Goal: Task Accomplishment & Management: Manage account settings

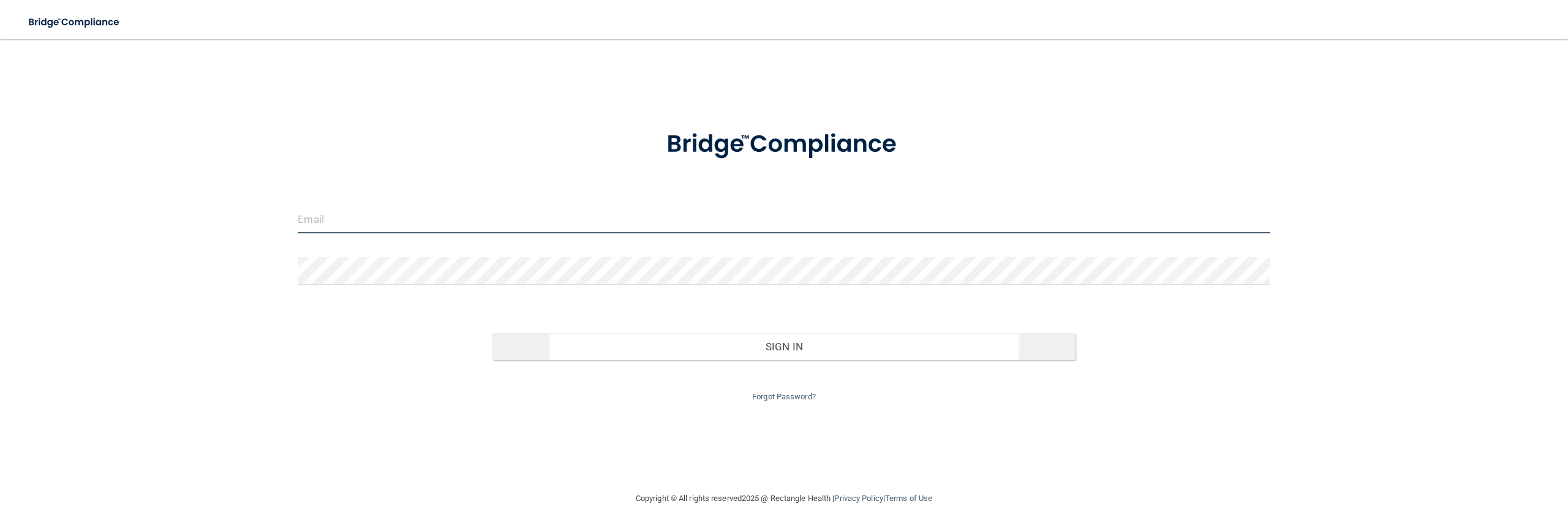
type input "[EMAIL_ADDRESS][DOMAIN_NAME]"
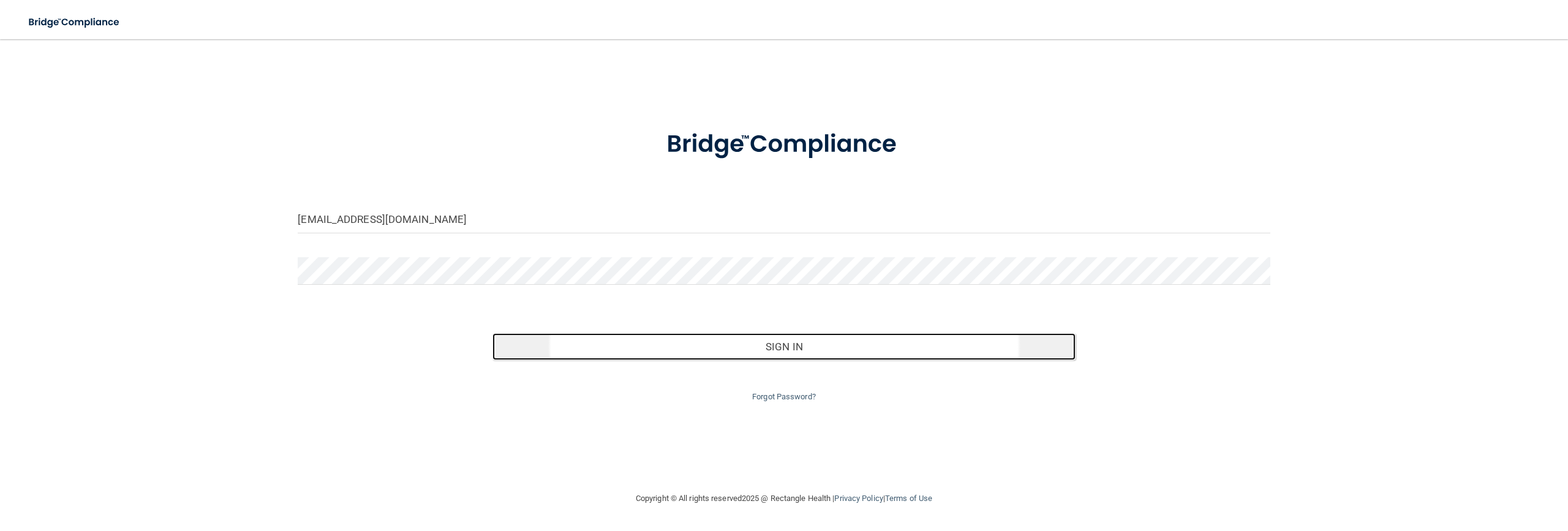
click at [592, 334] on button "Sign In" at bounding box center [784, 346] width 583 height 27
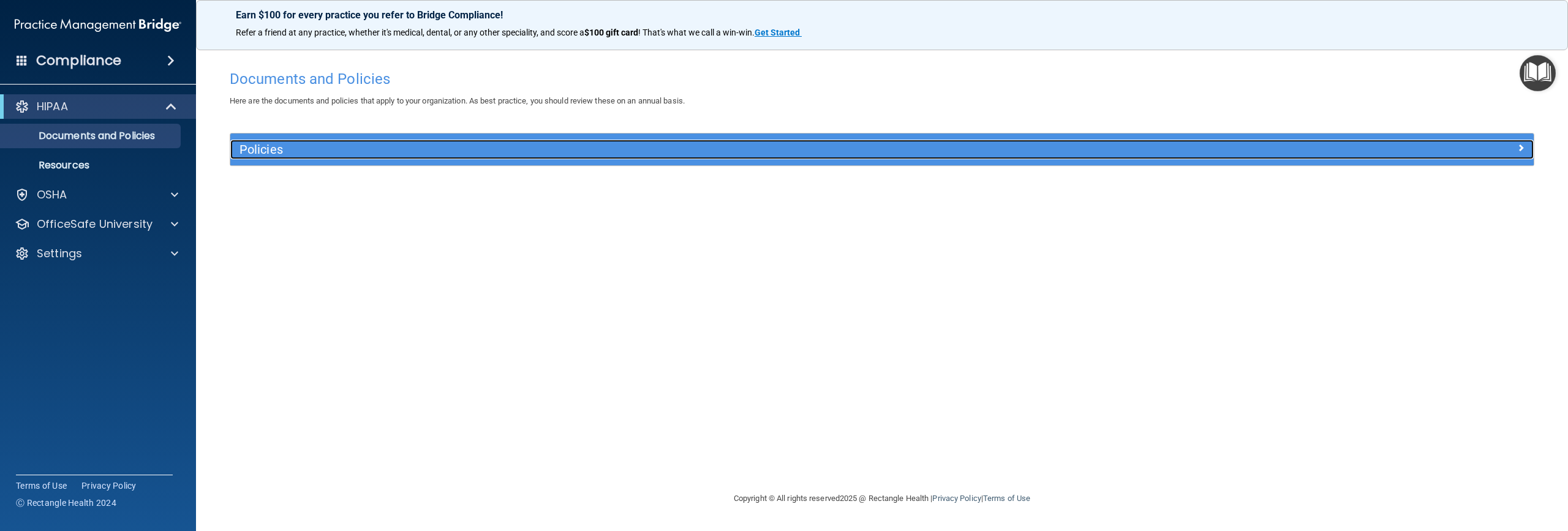
click at [283, 153] on h5 "Policies" at bounding box center [719, 149] width 959 height 13
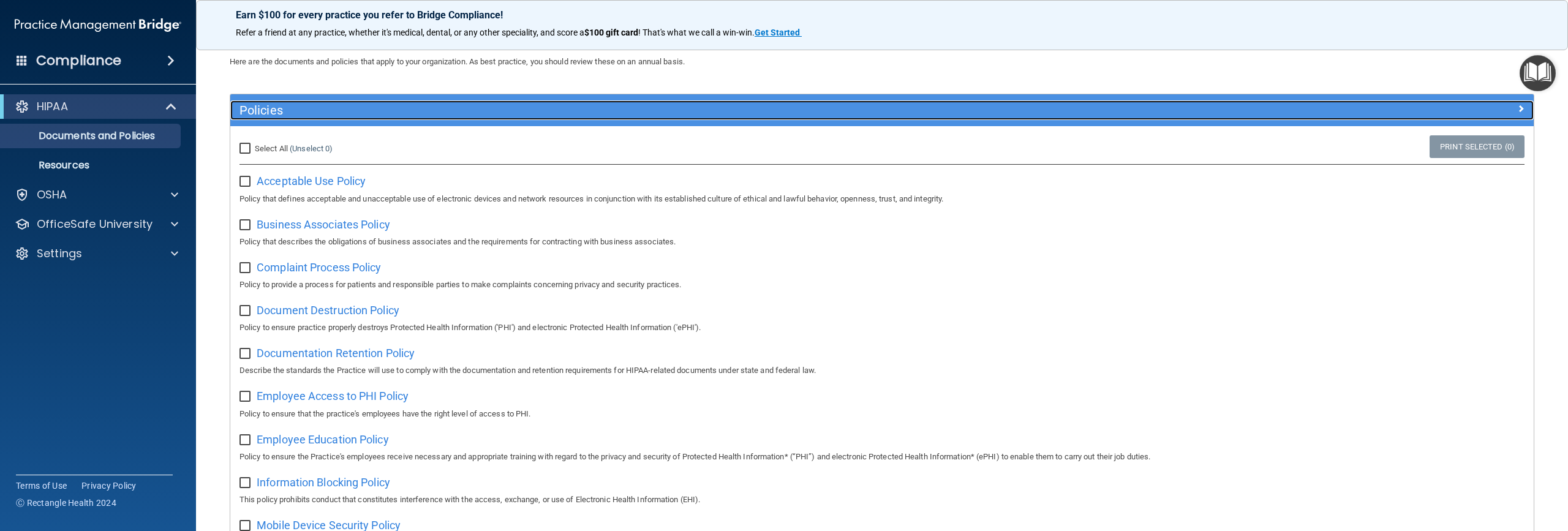
scroll to position [61, 0]
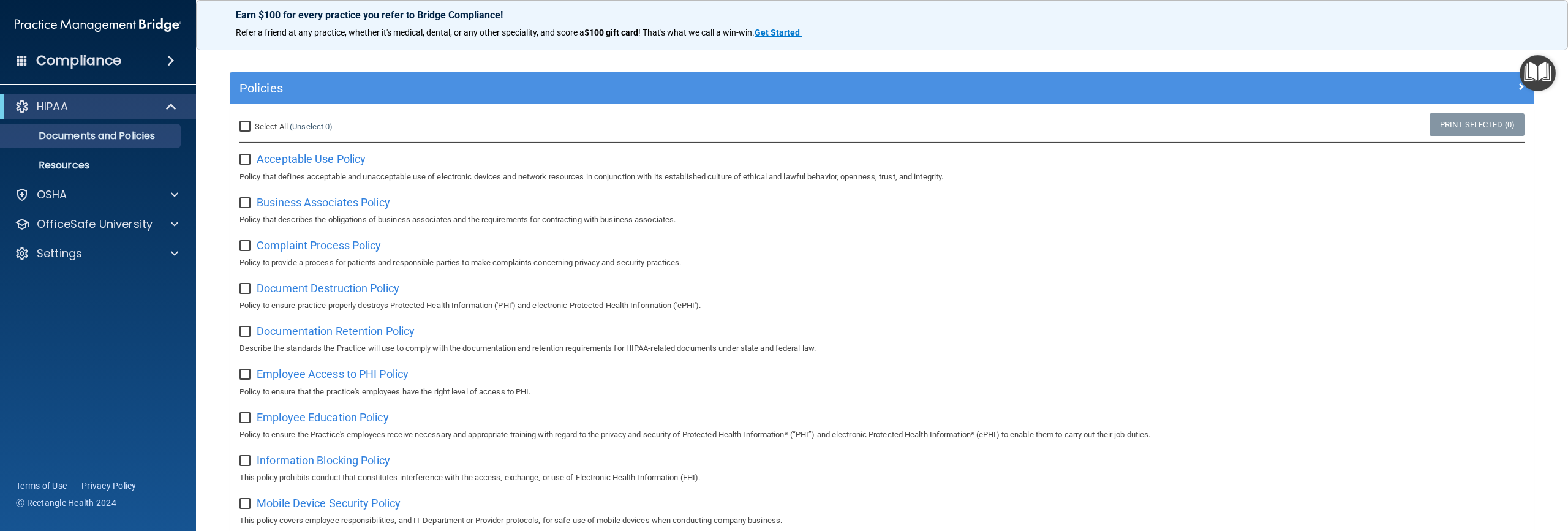
click at [336, 164] on span "Acceptable Use Policy" at bounding box center [311, 159] width 109 height 13
click at [240, 160] on input "checkbox" at bounding box center [246, 160] width 14 height 9
checkbox input "true"
click at [304, 201] on span "Business Associates Policy" at bounding box center [324, 202] width 134 height 13
